Goal: Task Accomplishment & Management: Use online tool/utility

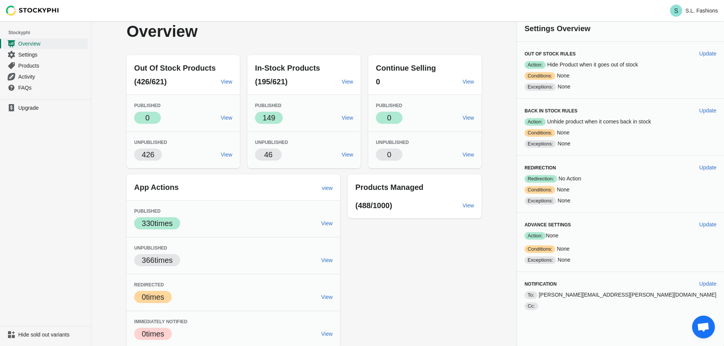
scroll to position [7, 0]
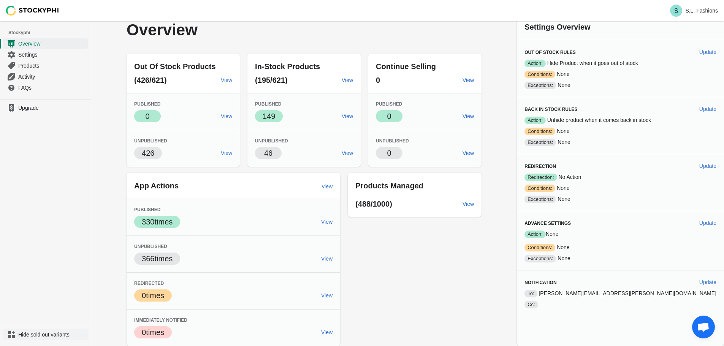
click at [61, 333] on span "Hide sold out variants" at bounding box center [52, 335] width 68 height 8
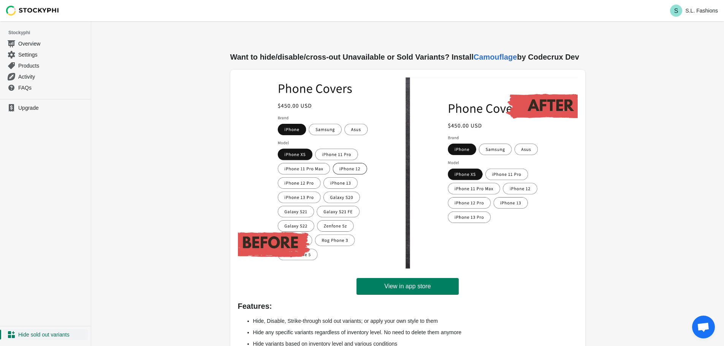
click at [37, 337] on span "Hide sold out variants" at bounding box center [52, 335] width 68 height 8
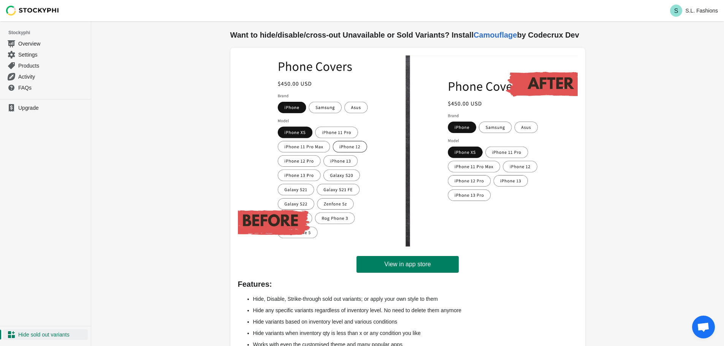
scroll to position [42, 0]
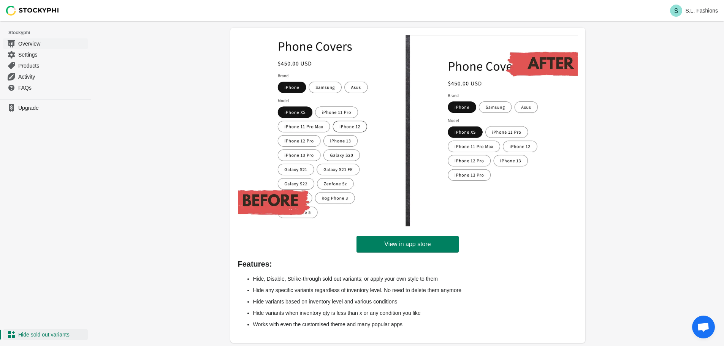
click at [29, 46] on span "Overview" at bounding box center [52, 44] width 68 height 8
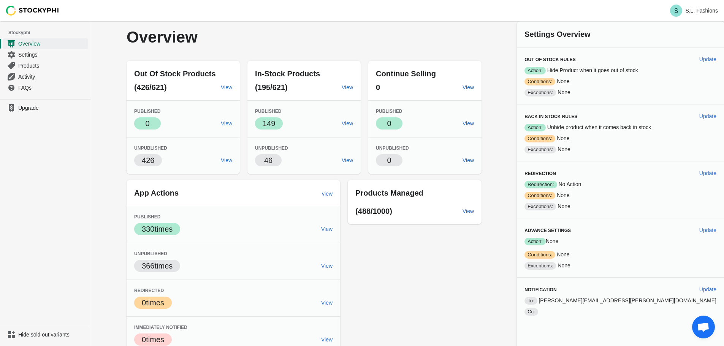
scroll to position [7, 0]
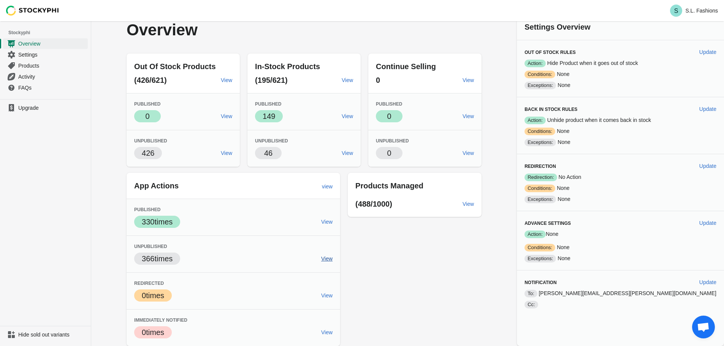
click at [333, 256] on span "View" at bounding box center [326, 259] width 11 height 6
